Goal: Task Accomplishment & Management: Manage account settings

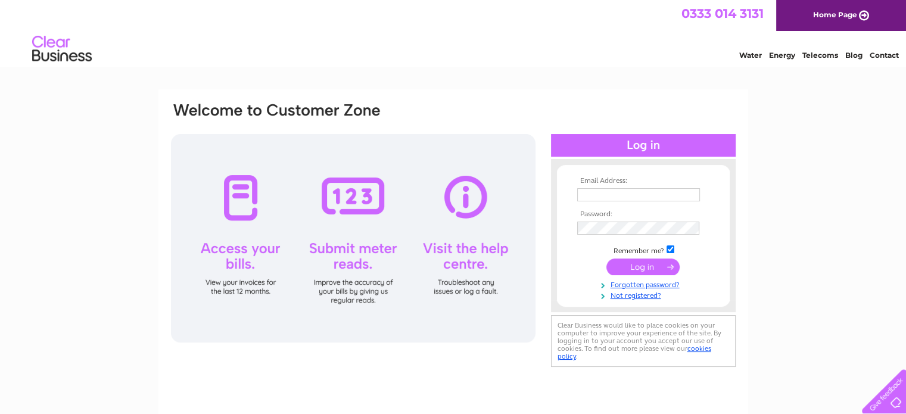
type input "thecastlearmsltd@gmail.com"
click at [646, 263] on input "submit" at bounding box center [642, 267] width 73 height 17
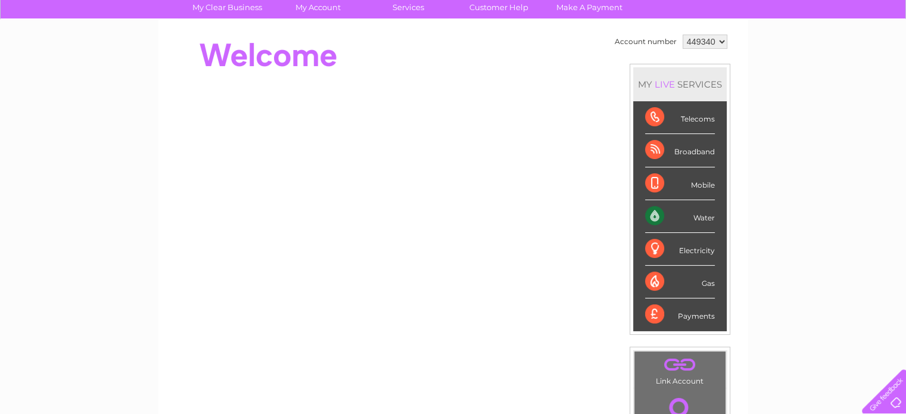
scroll to position [83, 0]
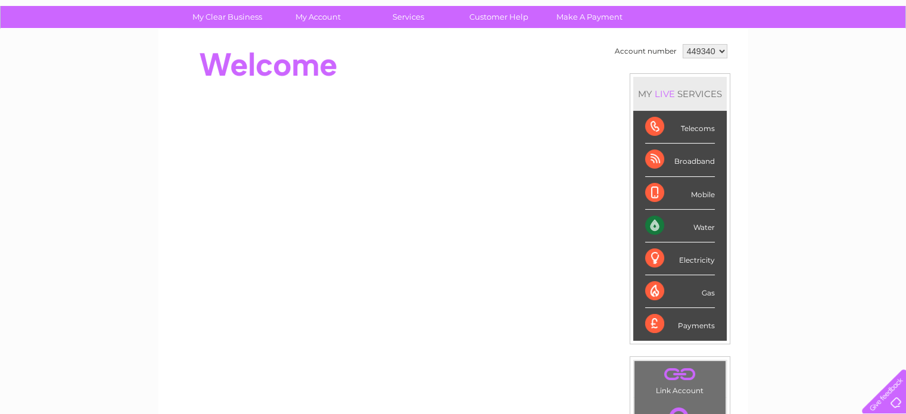
click at [651, 48] on td "Account number" at bounding box center [646, 51] width 68 height 20
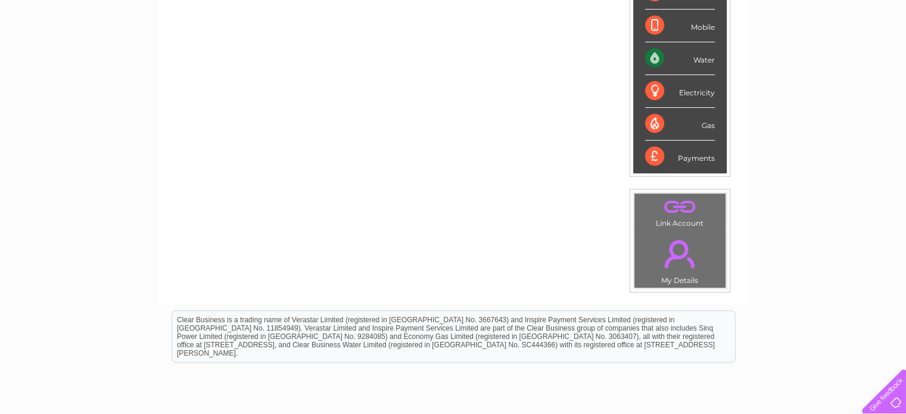
scroll to position [0, 0]
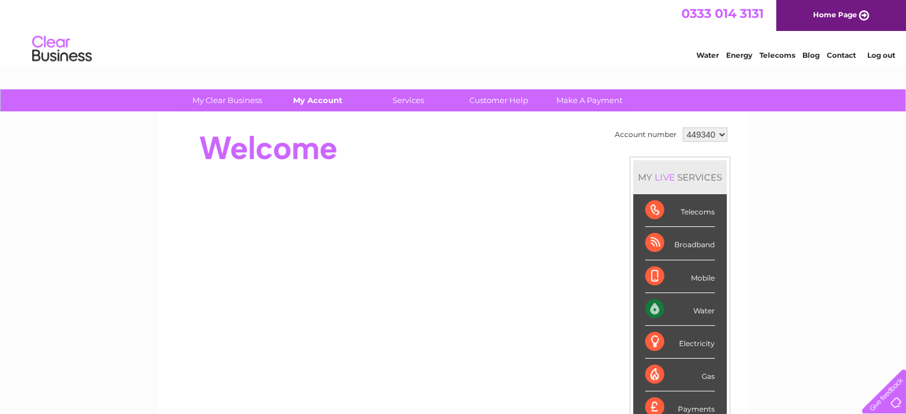
click at [317, 100] on link "My Account" at bounding box center [318, 100] width 98 height 22
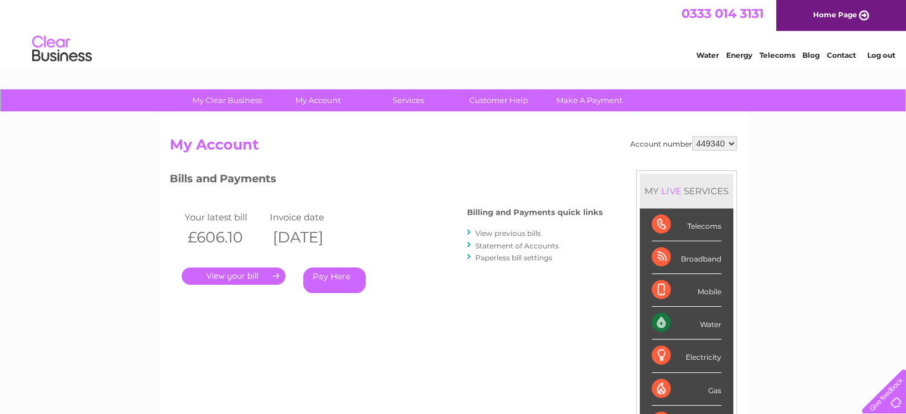
click at [241, 283] on link "." at bounding box center [234, 276] width 104 height 17
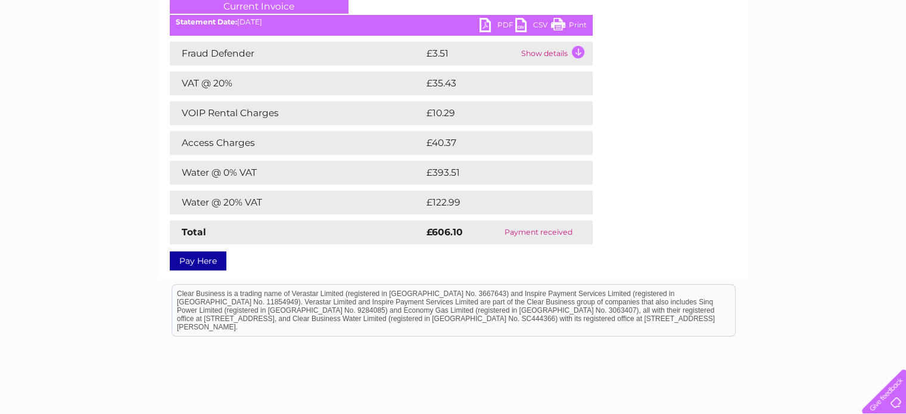
scroll to position [176, 0]
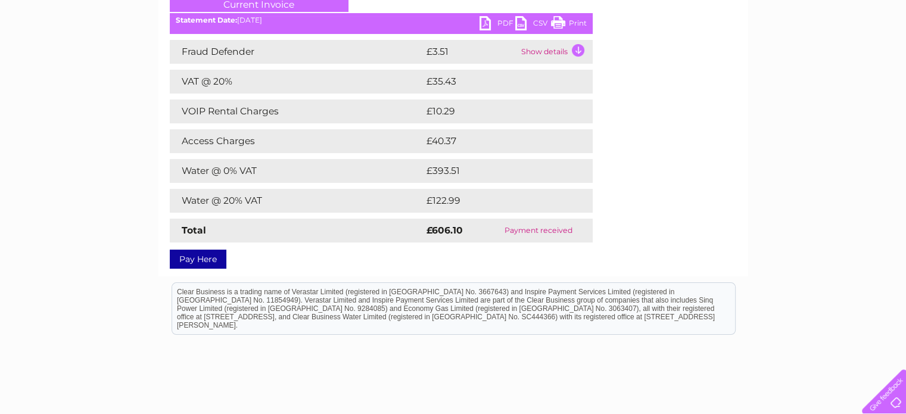
click at [489, 22] on link "PDF" at bounding box center [498, 24] width 36 height 17
click at [482, 26] on link "PDF" at bounding box center [498, 24] width 36 height 17
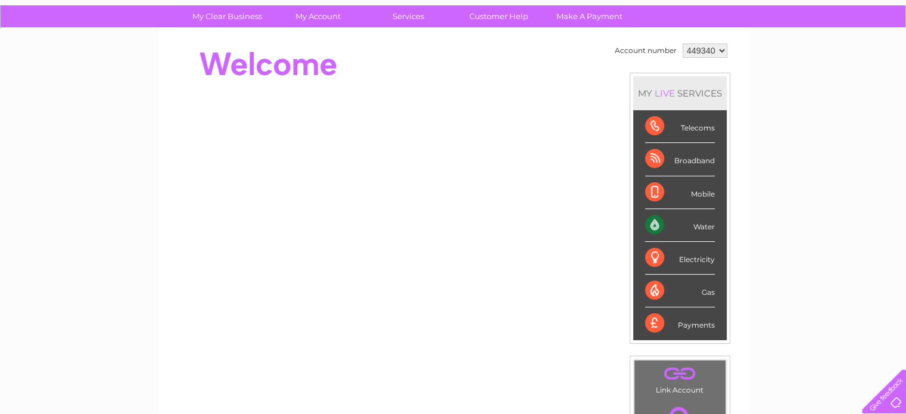
scroll to position [85, 0]
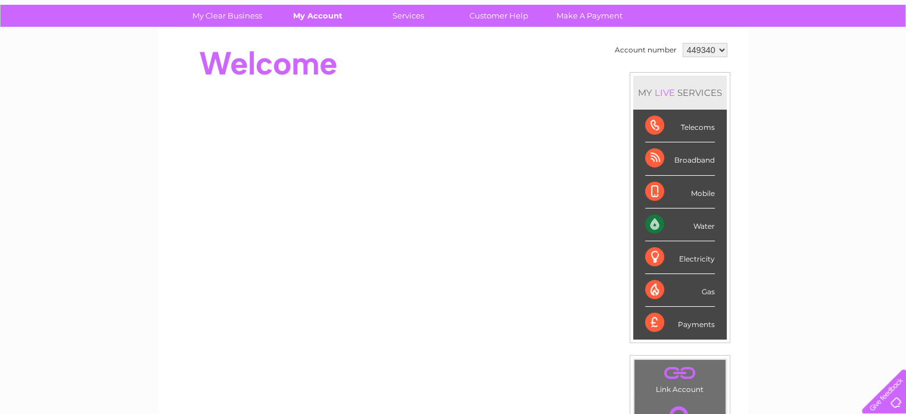
click at [323, 19] on link "My Account" at bounding box center [318, 16] width 98 height 22
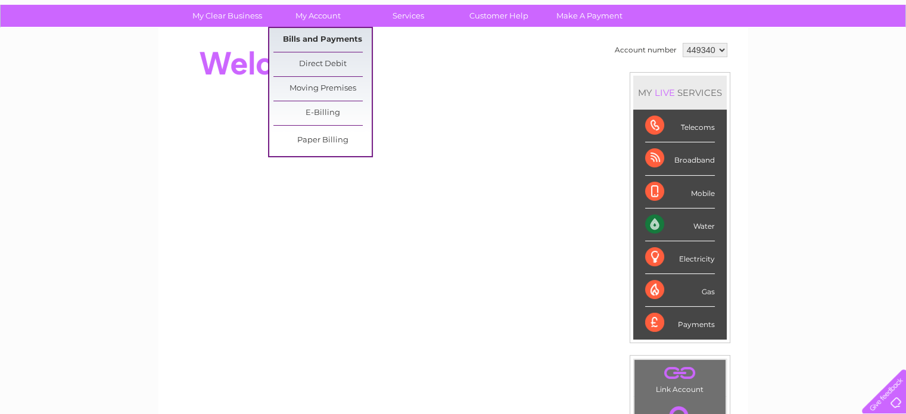
click at [327, 38] on link "Bills and Payments" at bounding box center [322, 40] width 98 height 24
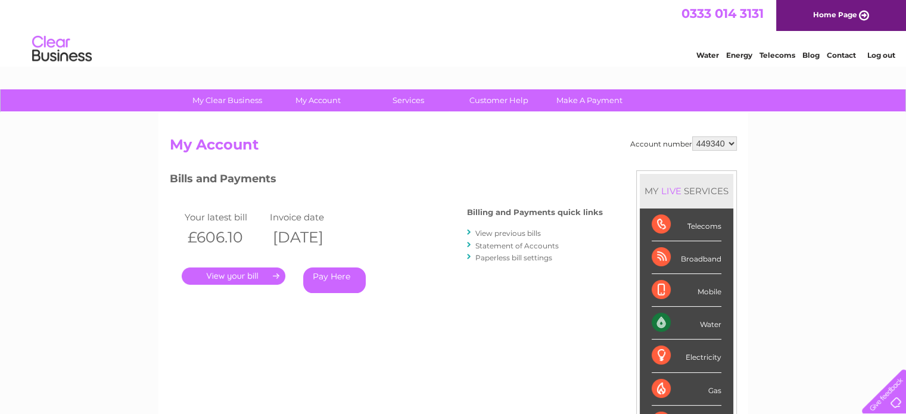
click at [235, 276] on link "." at bounding box center [234, 276] width 104 height 17
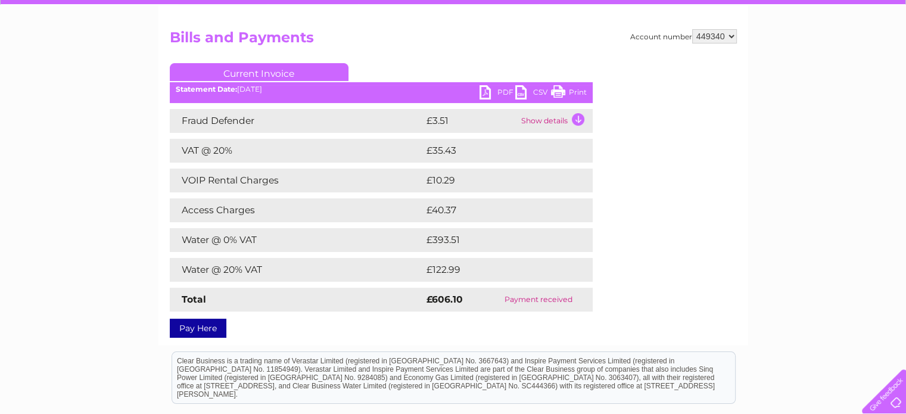
scroll to position [107, 0]
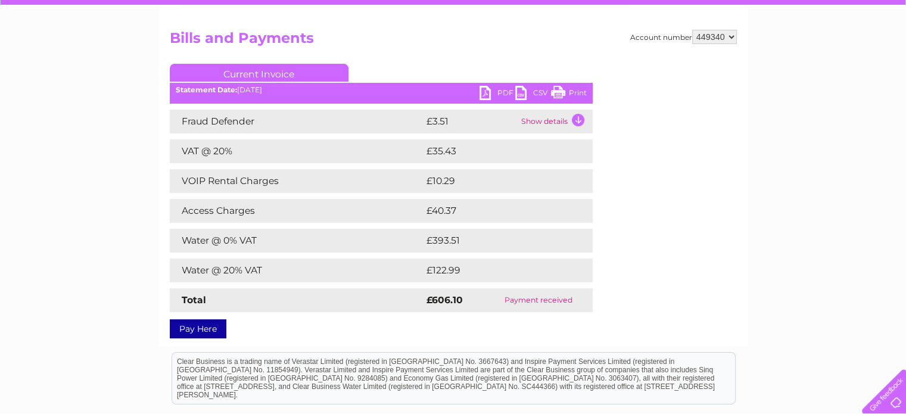
click at [489, 91] on link "PDF" at bounding box center [498, 94] width 36 height 17
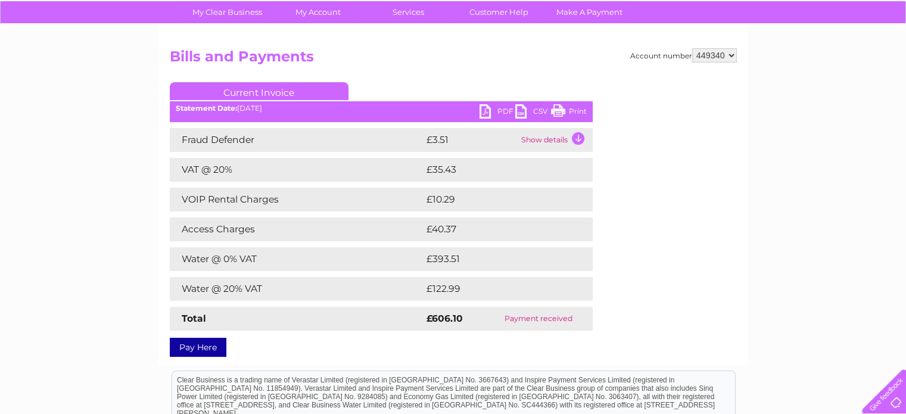
scroll to position [89, 0]
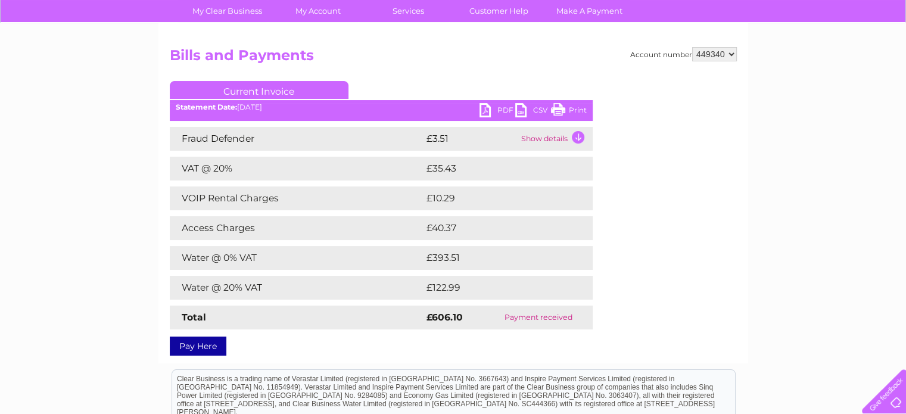
click at [490, 113] on link "PDF" at bounding box center [498, 111] width 36 height 17
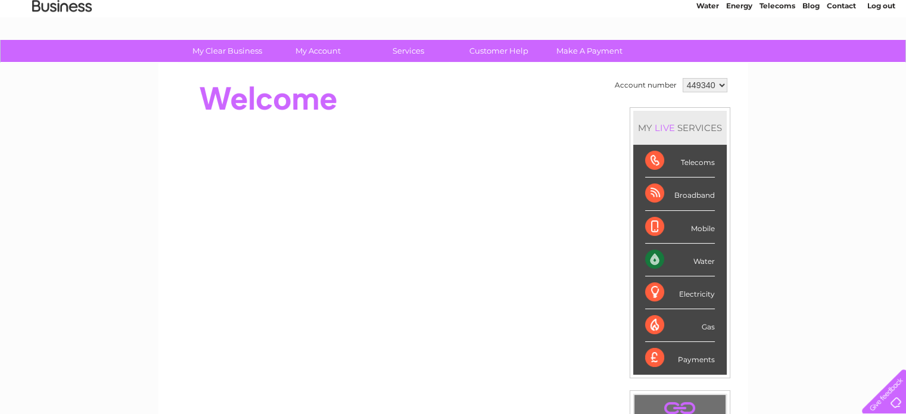
scroll to position [51, 0]
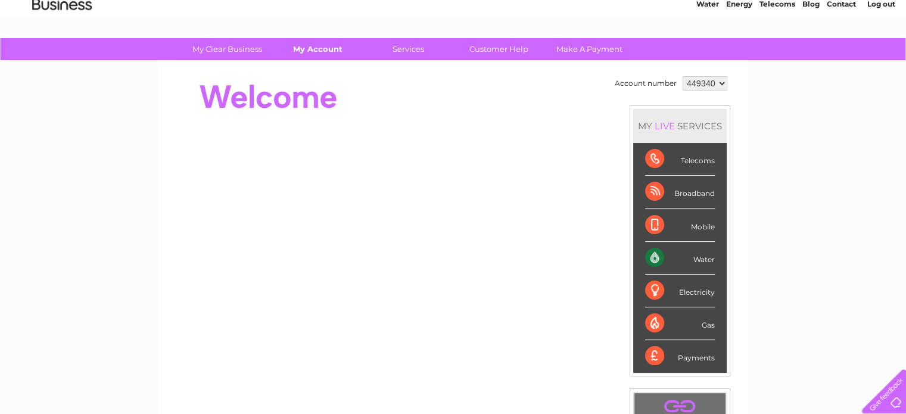
click at [321, 50] on link "My Account" at bounding box center [318, 49] width 98 height 22
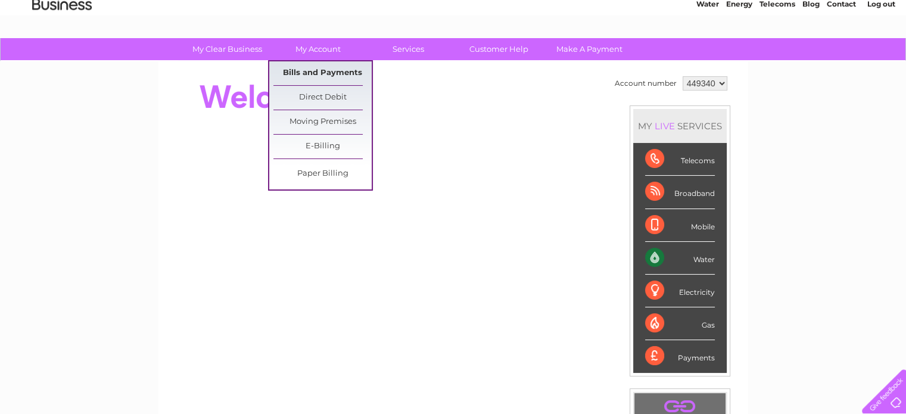
click at [334, 71] on link "Bills and Payments" at bounding box center [322, 73] width 98 height 24
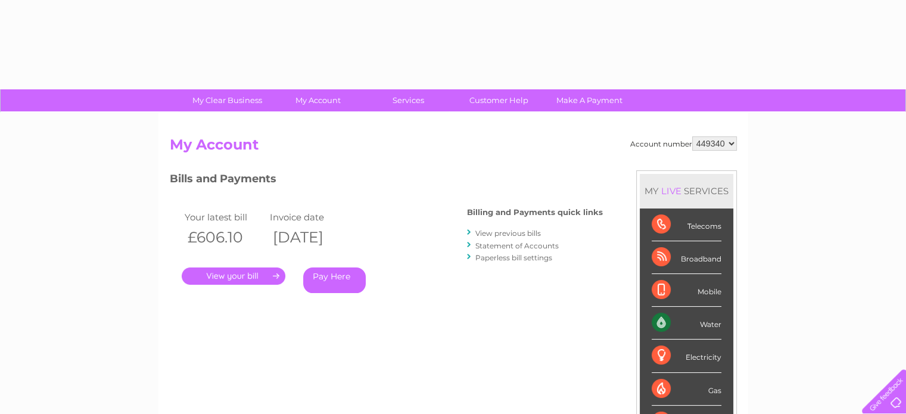
click at [232, 274] on link "." at bounding box center [234, 276] width 104 height 17
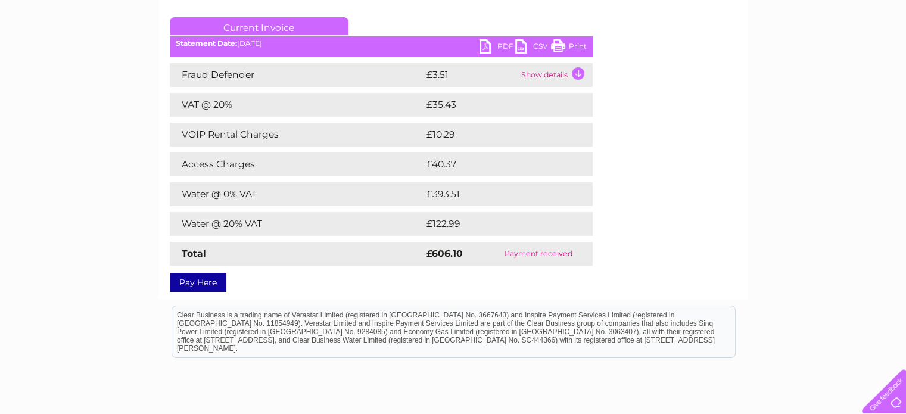
scroll to position [153, 0]
click at [484, 48] on link "PDF" at bounding box center [498, 48] width 36 height 17
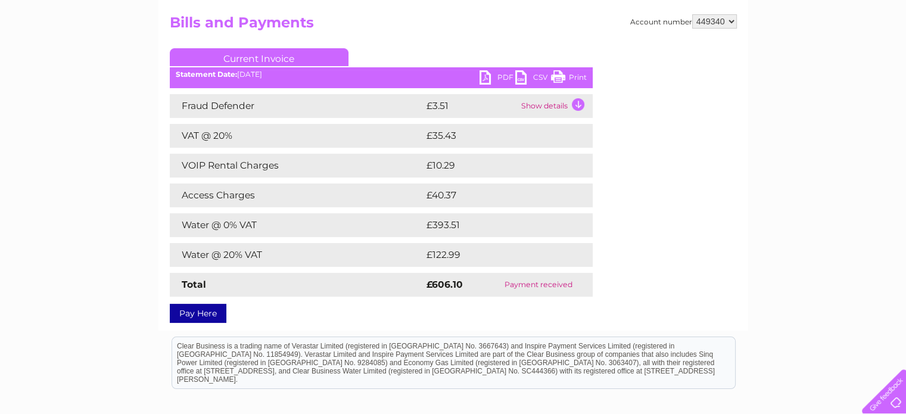
scroll to position [102, 0]
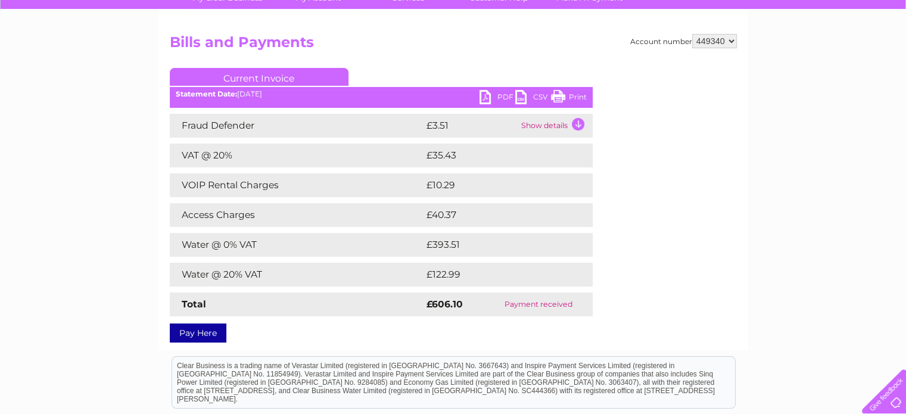
click at [483, 98] on link "PDF" at bounding box center [498, 98] width 36 height 17
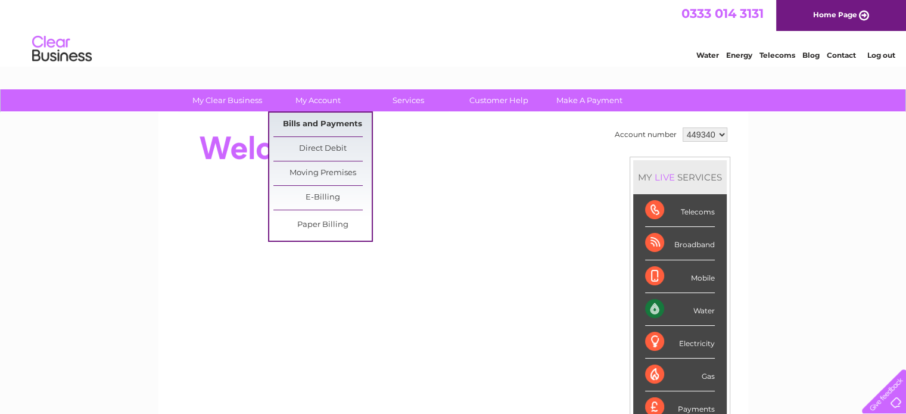
click at [304, 123] on link "Bills and Payments" at bounding box center [322, 125] width 98 height 24
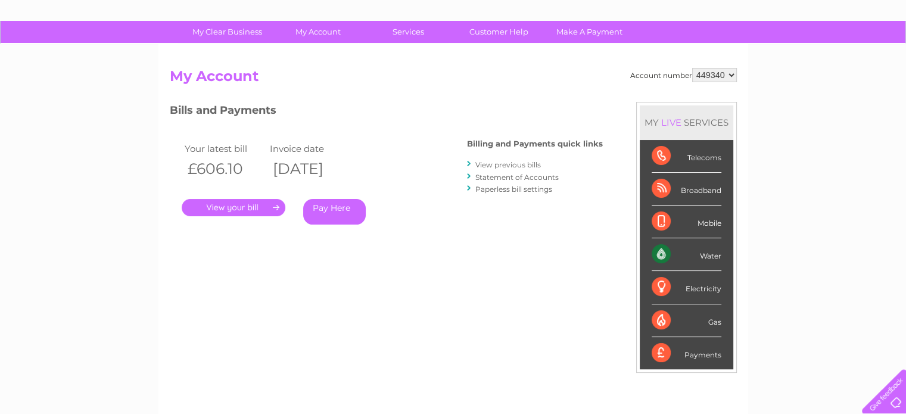
scroll to position [77, 0]
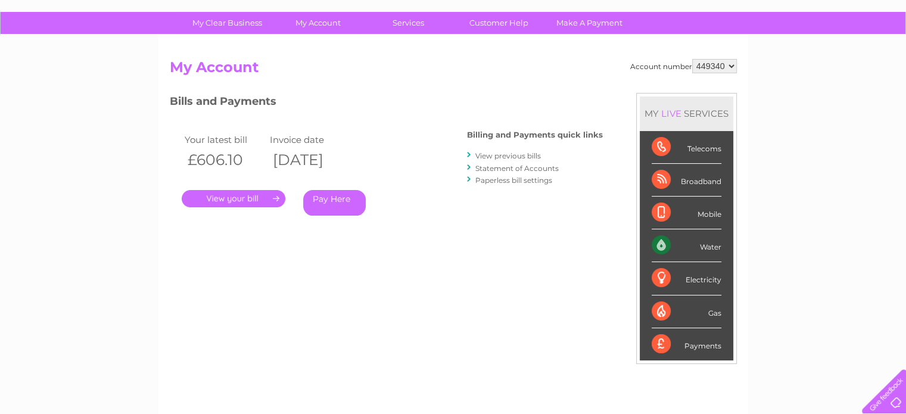
click at [502, 157] on link "View previous bills" at bounding box center [508, 155] width 66 height 9
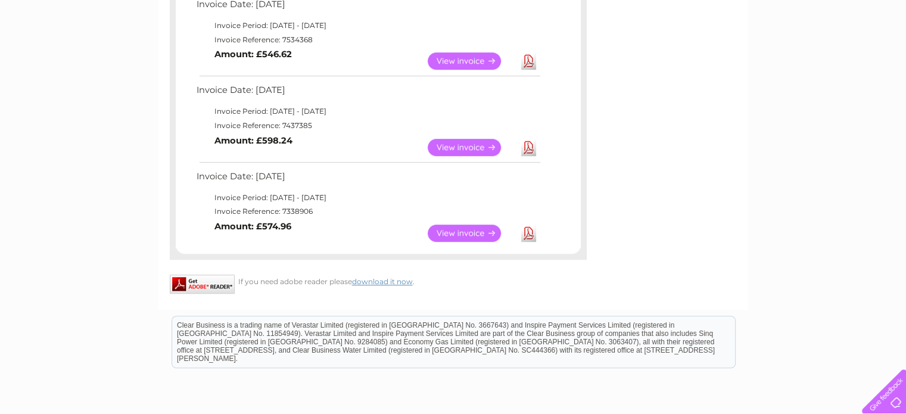
scroll to position [742, 0]
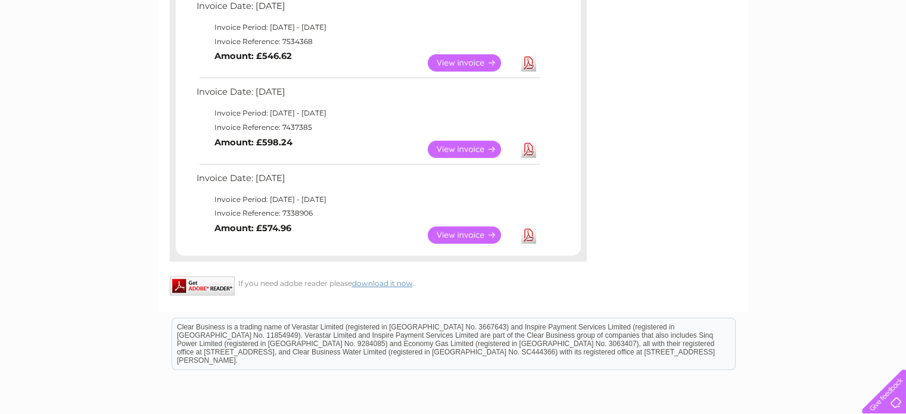
click at [454, 235] on link "View" at bounding box center [472, 234] width 88 height 17
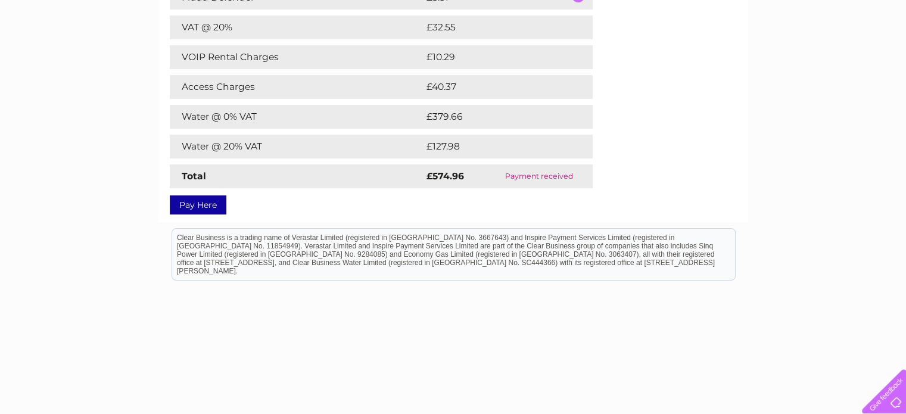
scroll to position [167, 0]
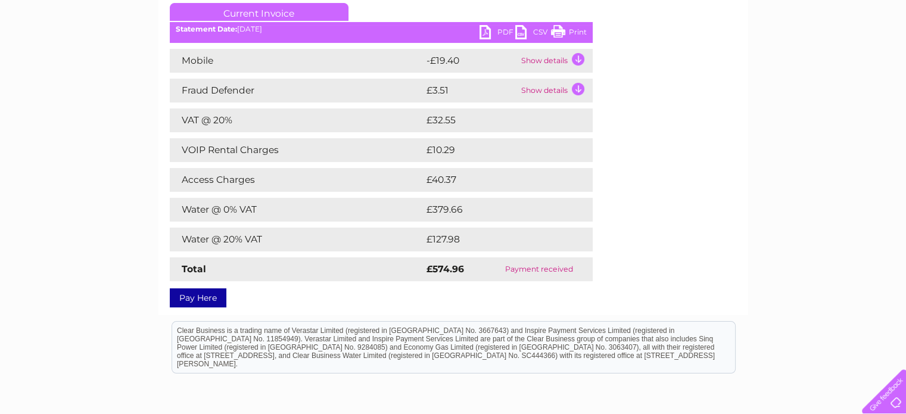
click at [489, 35] on link "PDF" at bounding box center [498, 33] width 36 height 17
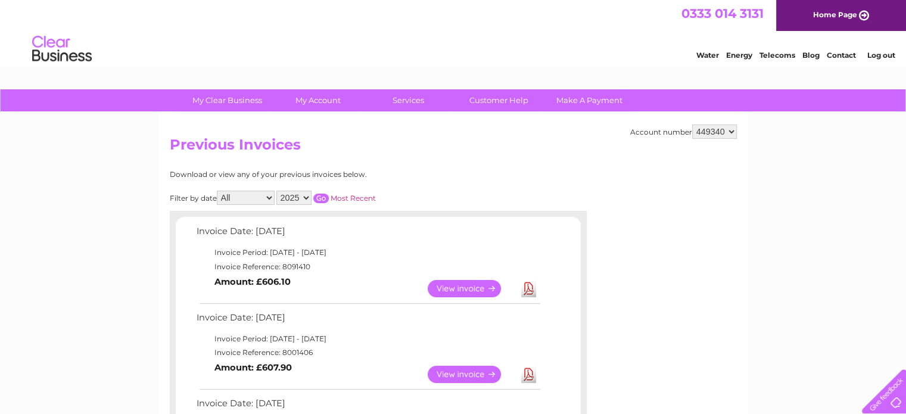
click at [300, 200] on select "2025 2024 2023 2022" at bounding box center [293, 198] width 35 height 14
select select "2024"
click at [278, 191] on select "2025 2024 2023 2022" at bounding box center [293, 198] width 35 height 14
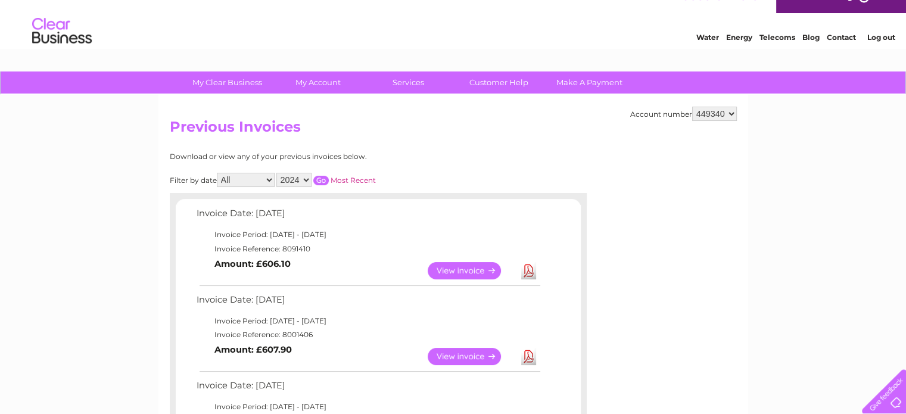
scroll to position [20, 0]
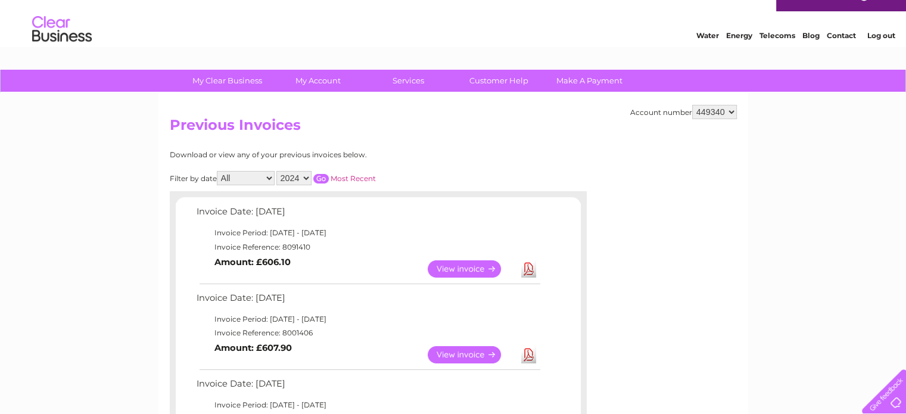
click at [320, 178] on input "button" at bounding box center [320, 179] width 15 height 10
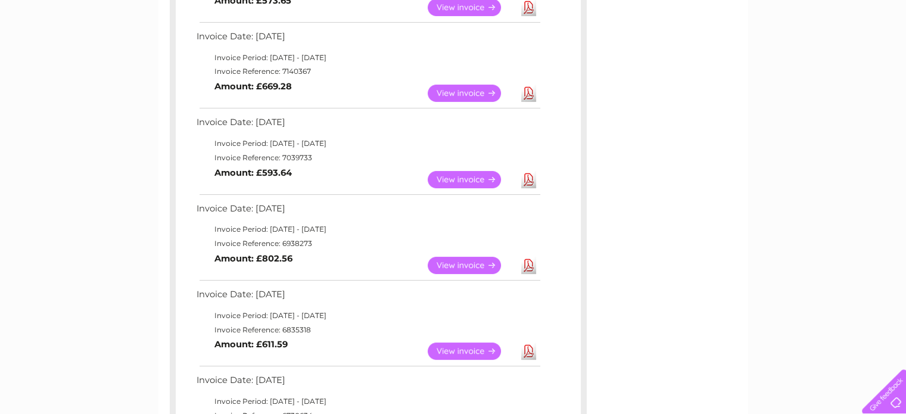
scroll to position [272, 0]
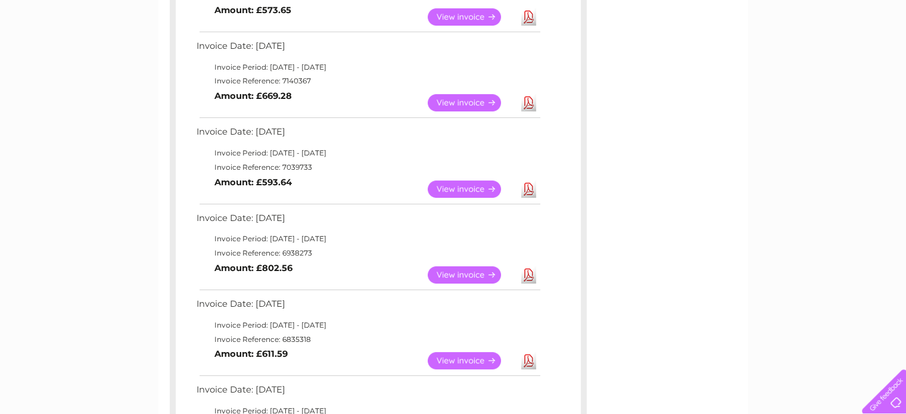
click at [456, 103] on link "View" at bounding box center [472, 102] width 88 height 17
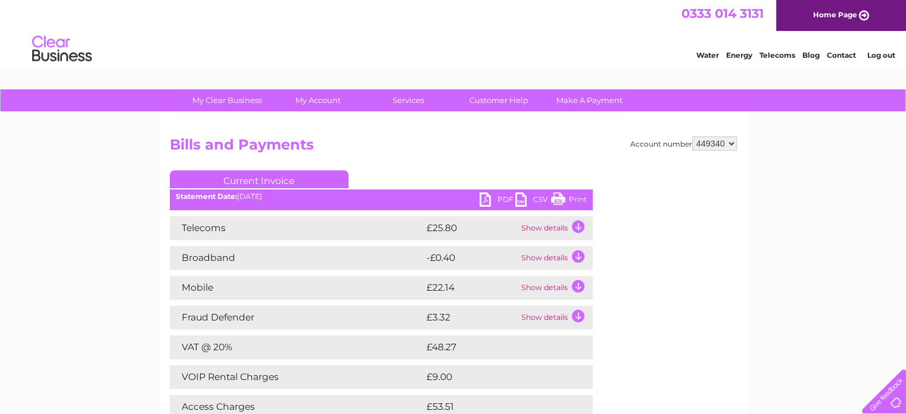
click at [490, 202] on link "PDF" at bounding box center [498, 200] width 36 height 17
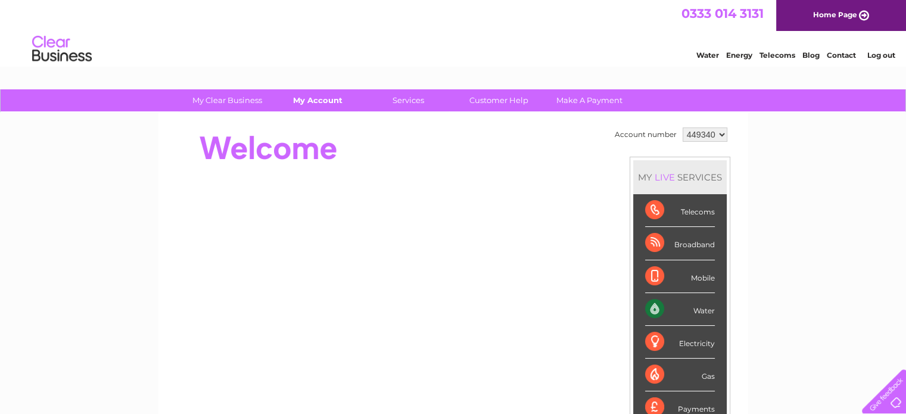
click at [316, 103] on link "My Account" at bounding box center [318, 100] width 98 height 22
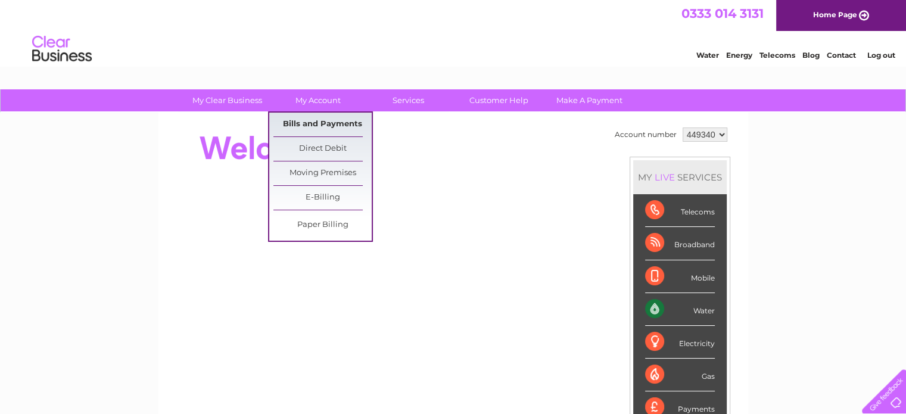
click at [326, 126] on link "Bills and Payments" at bounding box center [322, 125] width 98 height 24
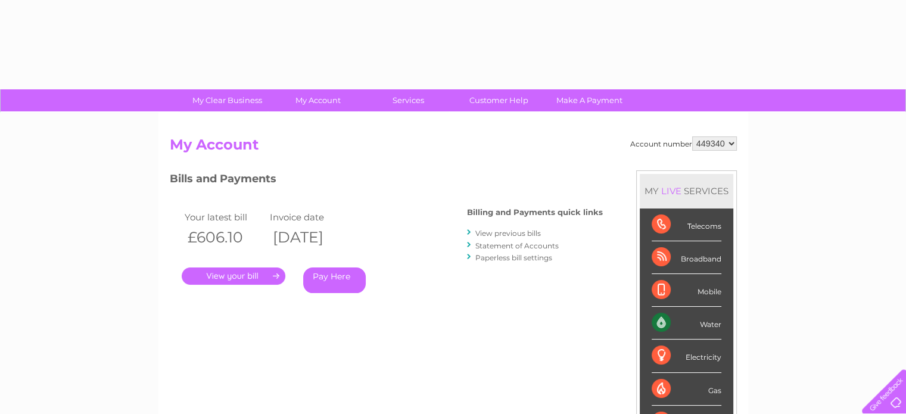
click at [506, 233] on link "View previous bills" at bounding box center [508, 233] width 66 height 9
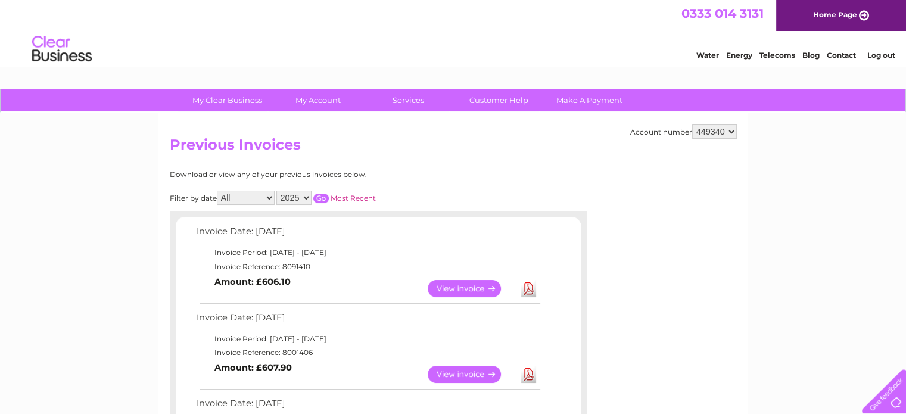
click at [302, 198] on select "2025 2024 2023 2022" at bounding box center [293, 198] width 35 height 14
select select "2023"
click at [278, 191] on select "2025 2024 2023 2022" at bounding box center [293, 198] width 35 height 14
click at [319, 202] on input "button" at bounding box center [320, 199] width 15 height 10
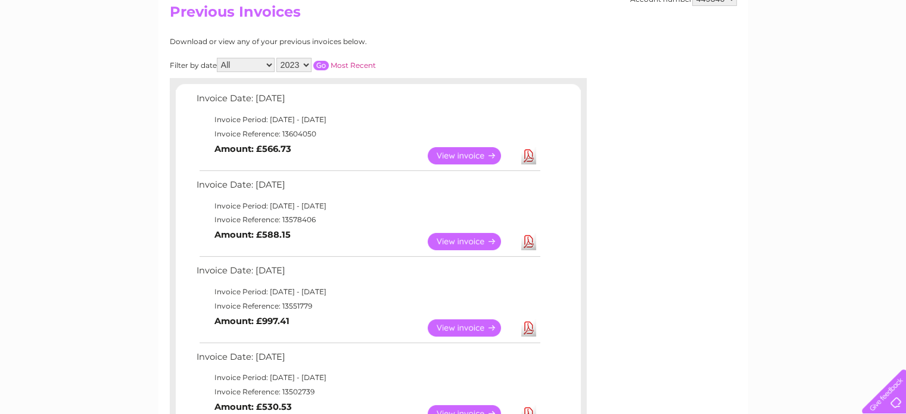
scroll to position [139, 0]
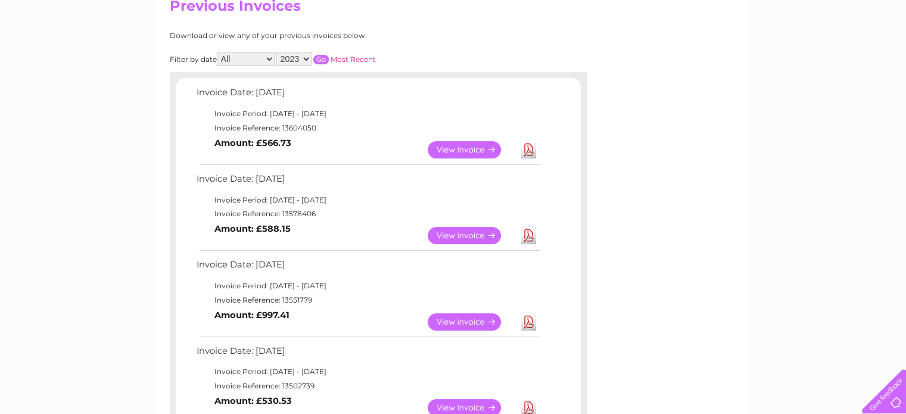
click at [453, 238] on link "View" at bounding box center [472, 235] width 88 height 17
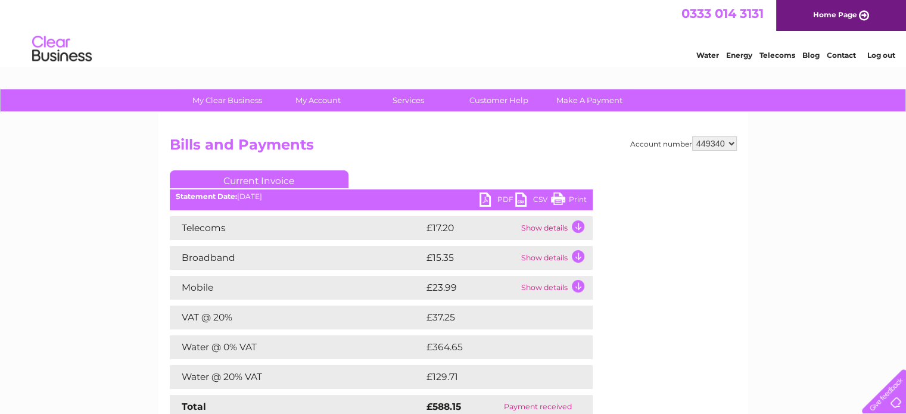
click at [483, 201] on link "PDF" at bounding box center [498, 200] width 36 height 17
click at [321, 100] on link "My Account" at bounding box center [318, 100] width 98 height 22
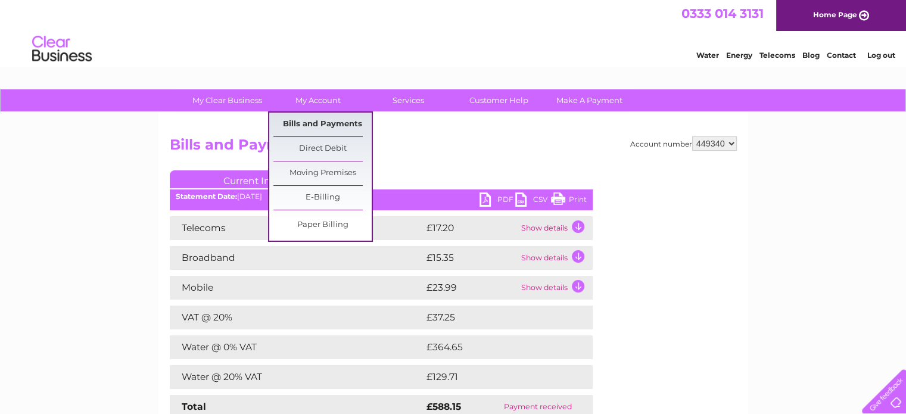
click at [338, 126] on link "Bills and Payments" at bounding box center [322, 125] width 98 height 24
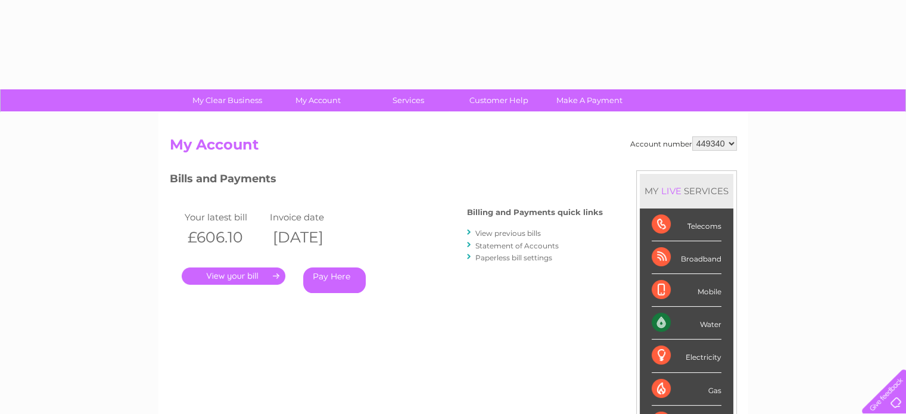
click at [499, 236] on link "View previous bills" at bounding box center [508, 233] width 66 height 9
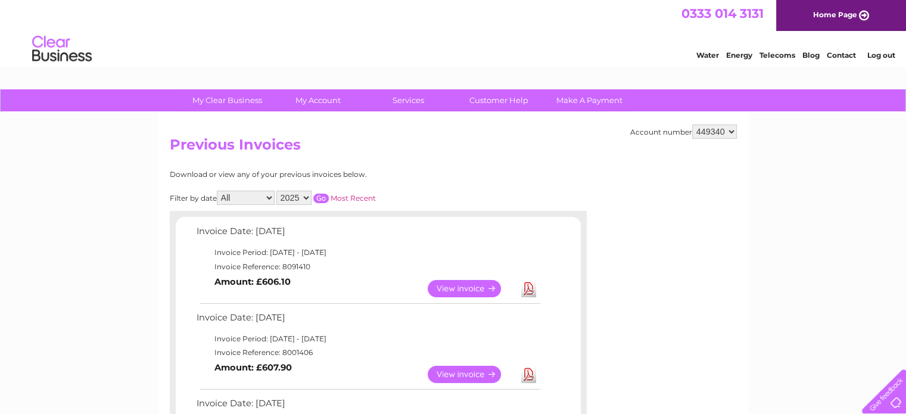
click at [302, 195] on select "2025 2024 2023 2022" at bounding box center [293, 198] width 35 height 14
select select "2024"
click at [278, 191] on select "2025 2024 2023 2022" at bounding box center [293, 198] width 35 height 14
click at [325, 199] on input "button" at bounding box center [320, 199] width 15 height 10
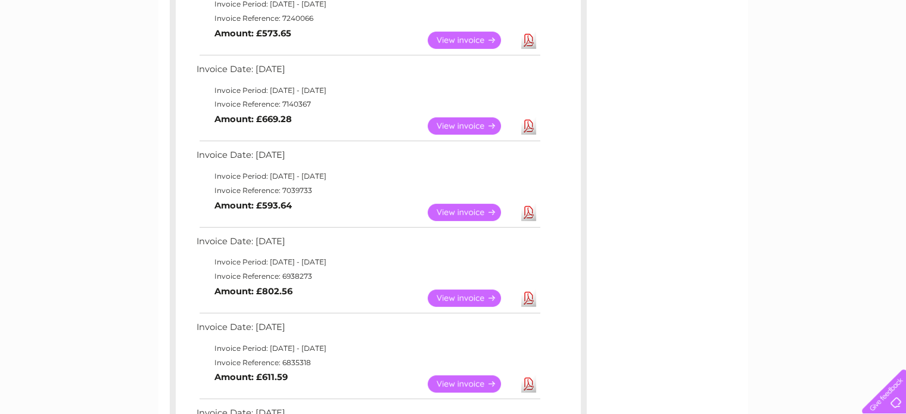
scroll to position [250, 0]
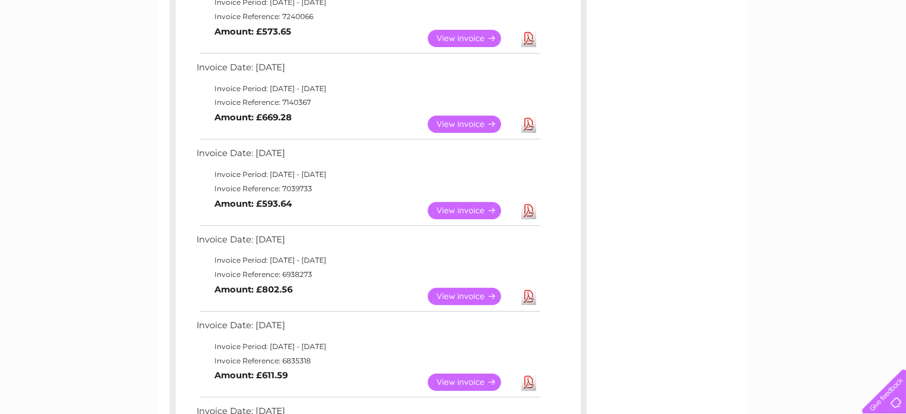
click at [447, 213] on link "View" at bounding box center [472, 210] width 88 height 17
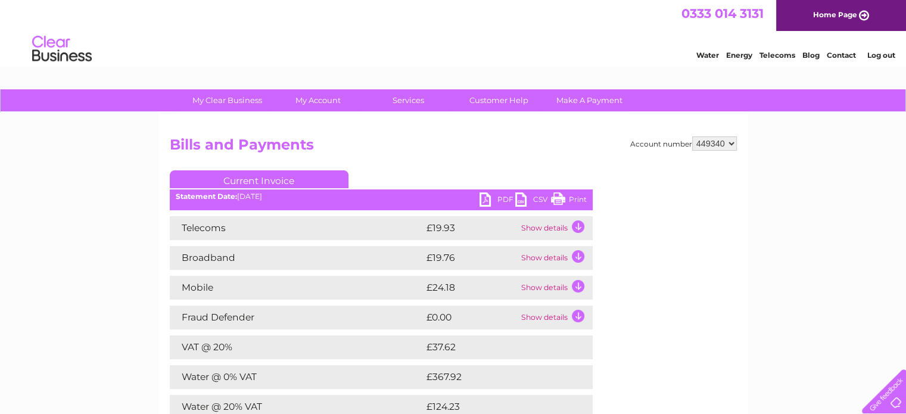
click at [484, 207] on link "PDF" at bounding box center [498, 200] width 36 height 17
